Goal: Task Accomplishment & Management: Use online tool/utility

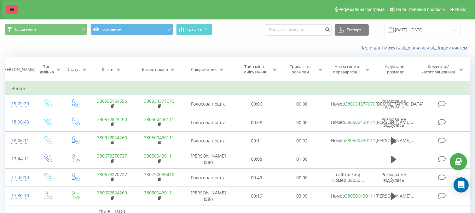
click at [11, 11] on icon at bounding box center [12, 9] width 4 height 4
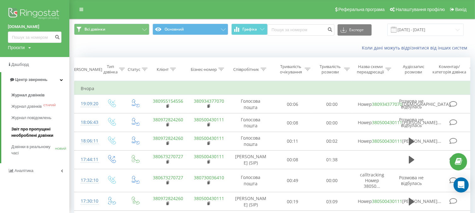
click at [28, 128] on font "Звіт про пропущені необроблені дзвінки" at bounding box center [32, 132] width 42 height 11
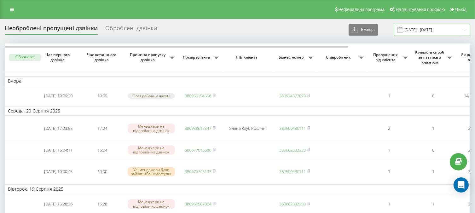
click at [446, 30] on input "22.07.2025 - 22.08.2025" at bounding box center [432, 30] width 76 height 12
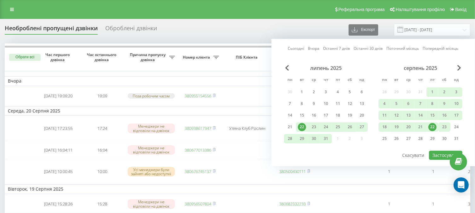
click at [445, 127] on div "23" at bounding box center [445, 127] width 8 height 8
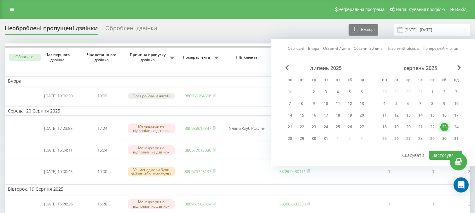
click at [443, 147] on div "липень 2025 пн вт ср чт пт сб нд 30 1 2 3 4 5 6 7 8 9 10 11 12 13 14 15 16 17 1…" at bounding box center [373, 107] width 179 height 85
click at [441, 152] on button "Застосувати" at bounding box center [445, 155] width 33 height 9
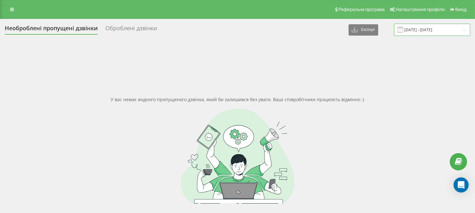
click at [422, 30] on input "23.08.2025 - 23.08.2025" at bounding box center [432, 30] width 76 height 12
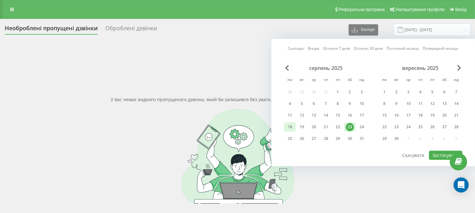
click at [287, 125] on div "18" at bounding box center [290, 127] width 8 height 8
click at [351, 126] on div "23" at bounding box center [350, 127] width 8 height 8
click at [449, 152] on button "Застосувати" at bounding box center [445, 155] width 33 height 9
type input "18.08.2025 - 23.08.2025"
